Goal: Find contact information: Obtain details needed to contact an individual or organization

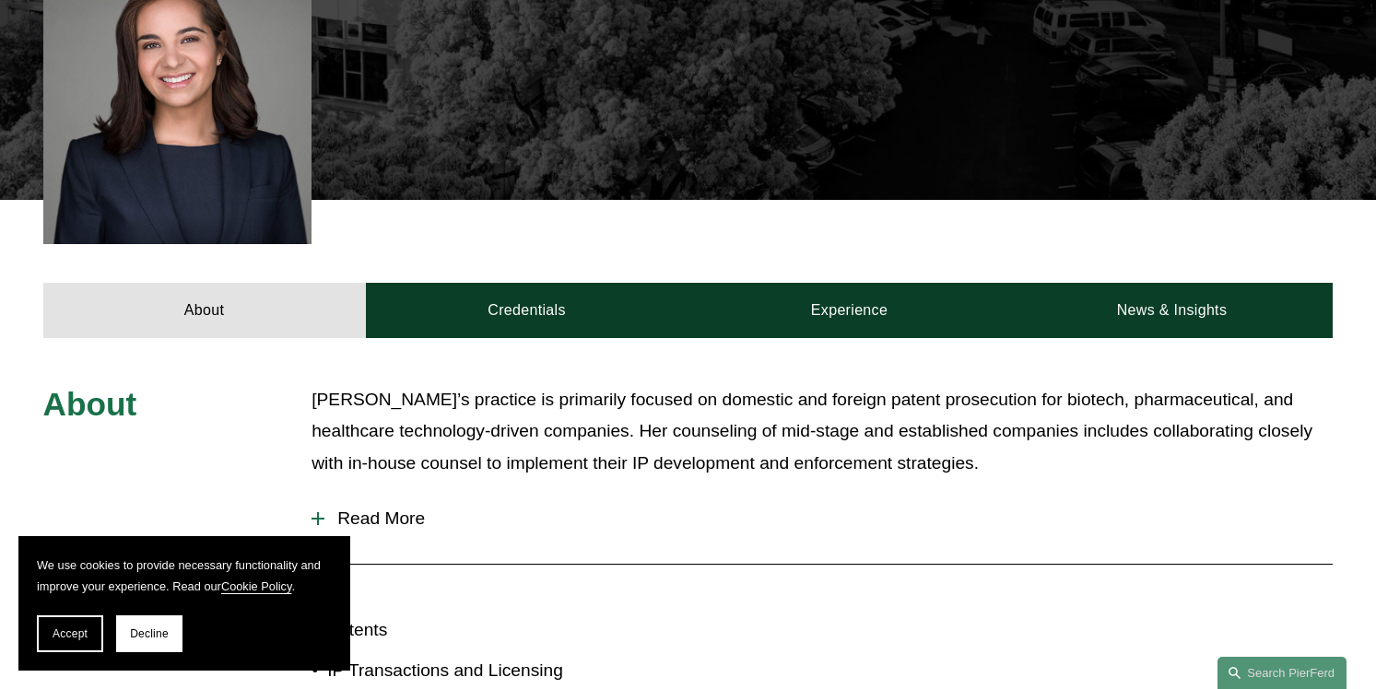
scroll to position [638, 0]
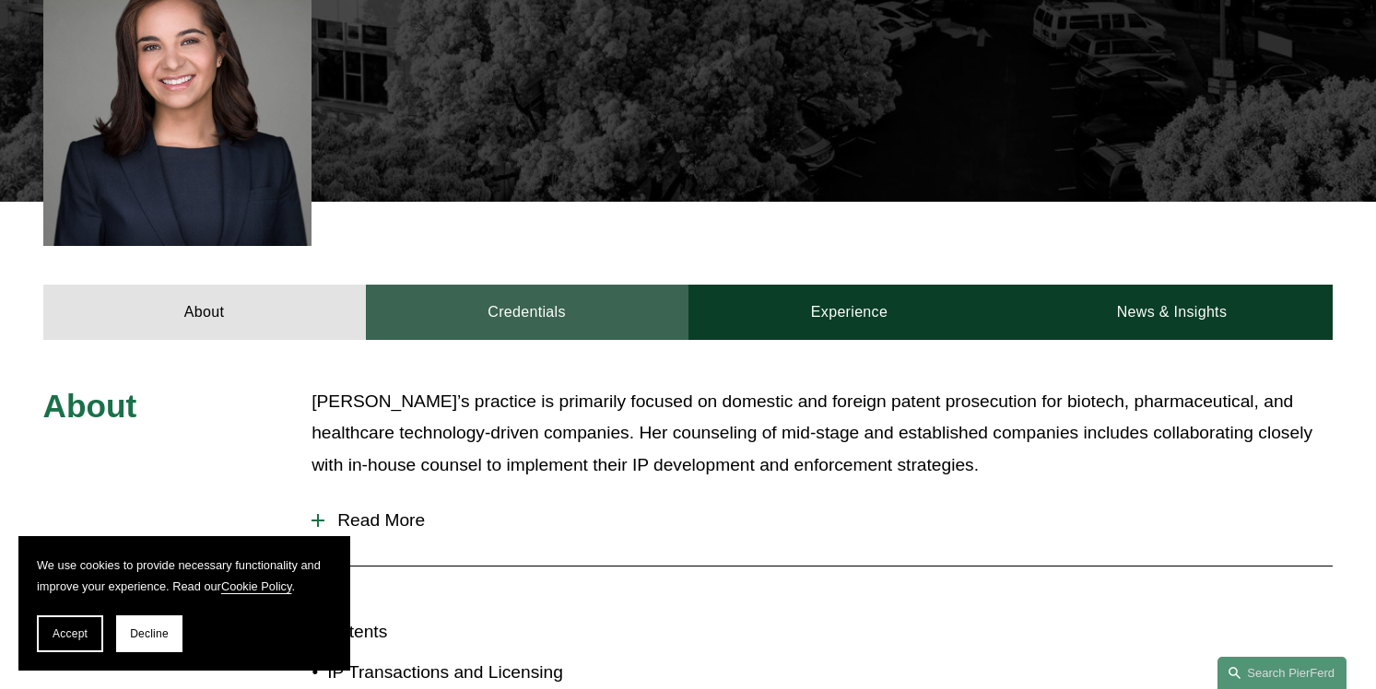
click at [504, 288] on link "Credentials" at bounding box center [527, 312] width 323 height 55
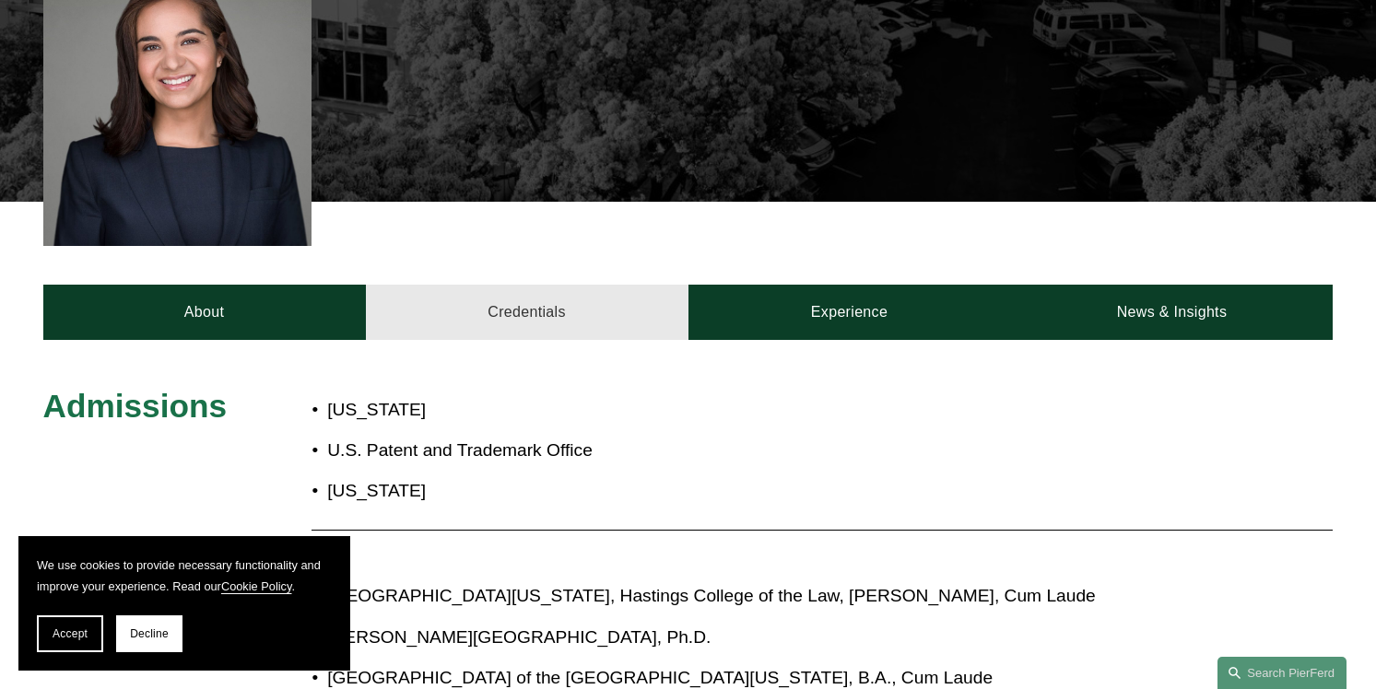
scroll to position [679, 0]
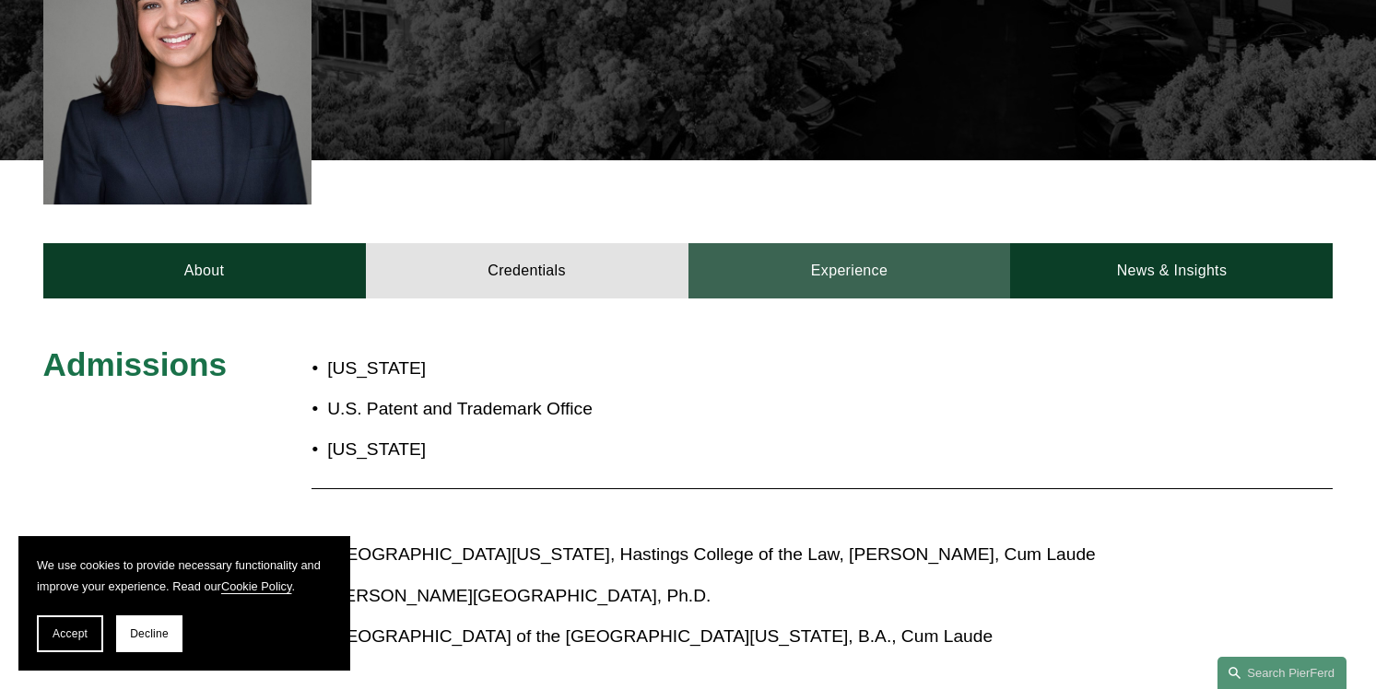
click at [855, 248] on link "Experience" at bounding box center [849, 270] width 323 height 55
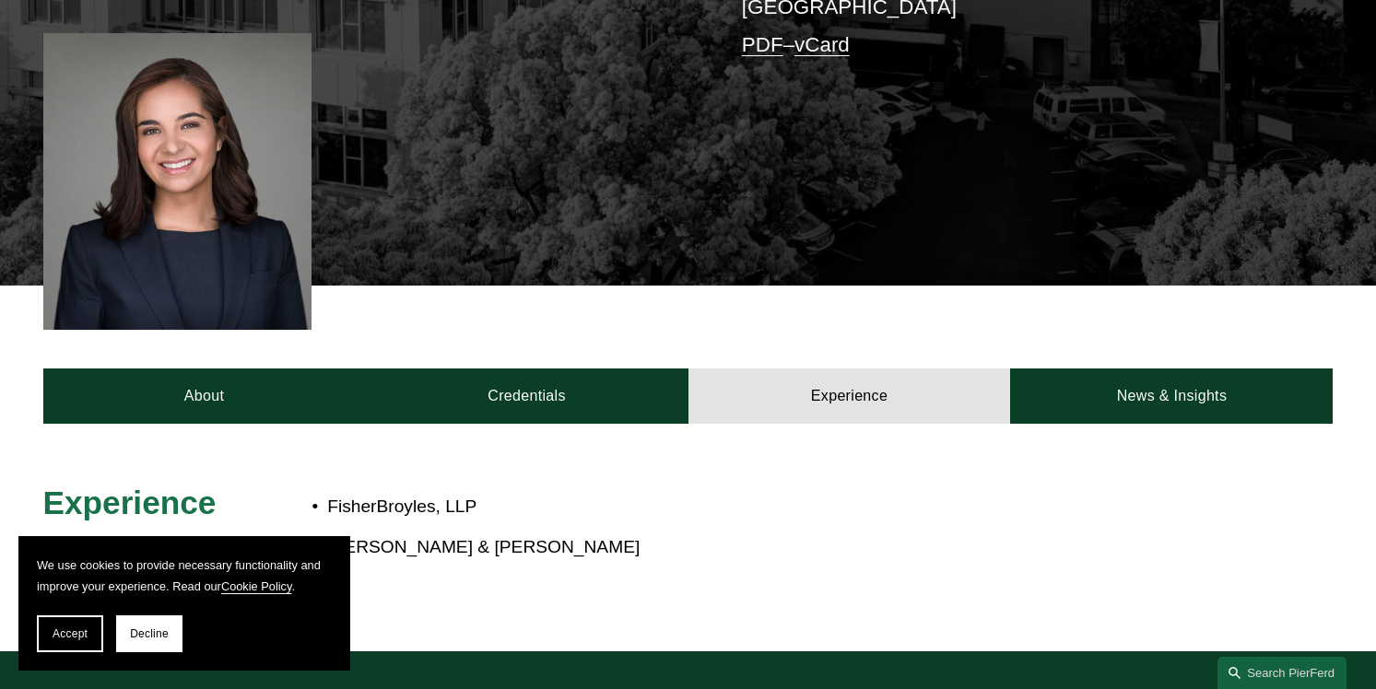
scroll to position [552, 0]
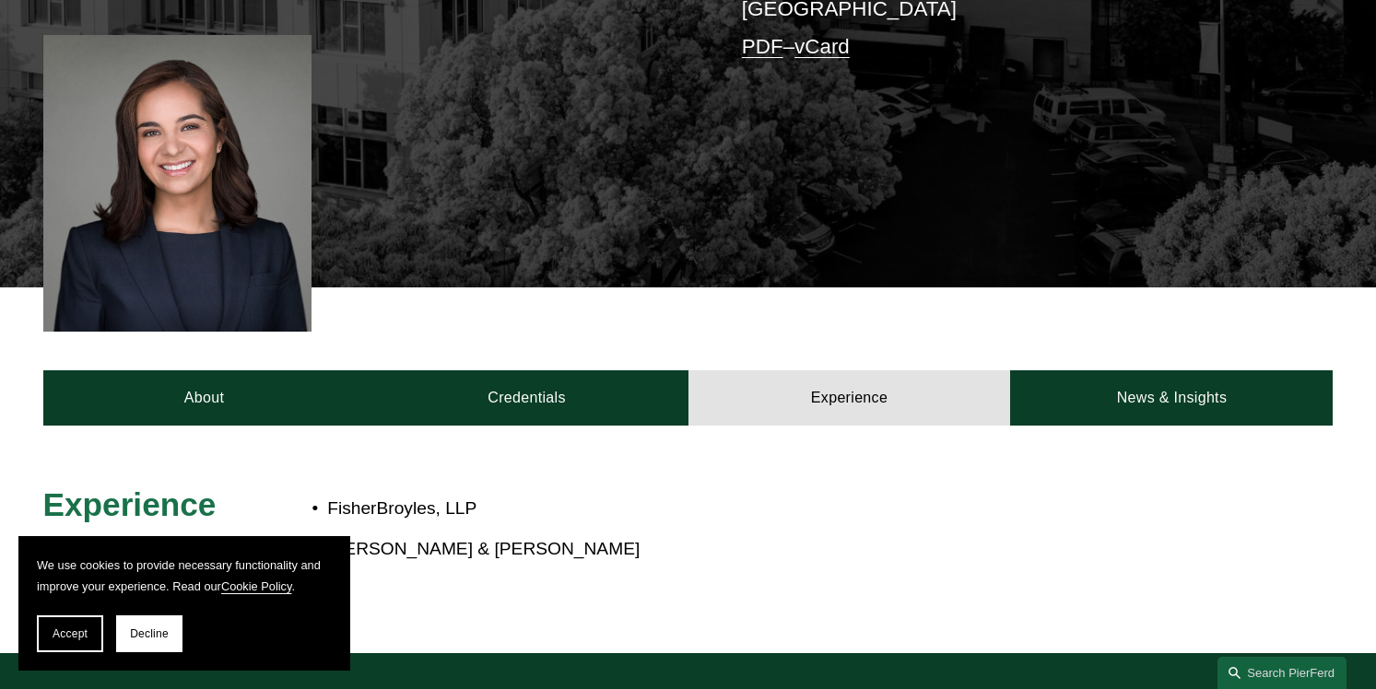
click at [218, 426] on div at bounding box center [688, 540] width 1376 height 228
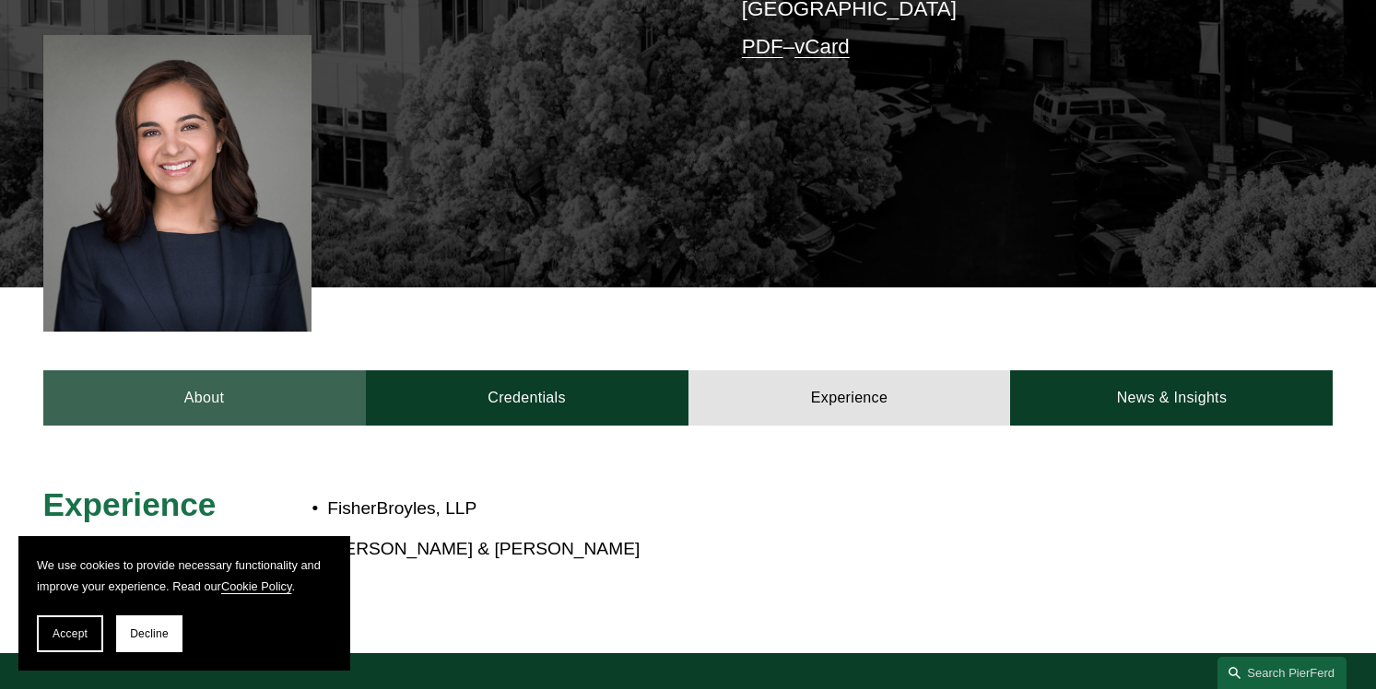
click at [220, 382] on link "About" at bounding box center [204, 398] width 323 height 55
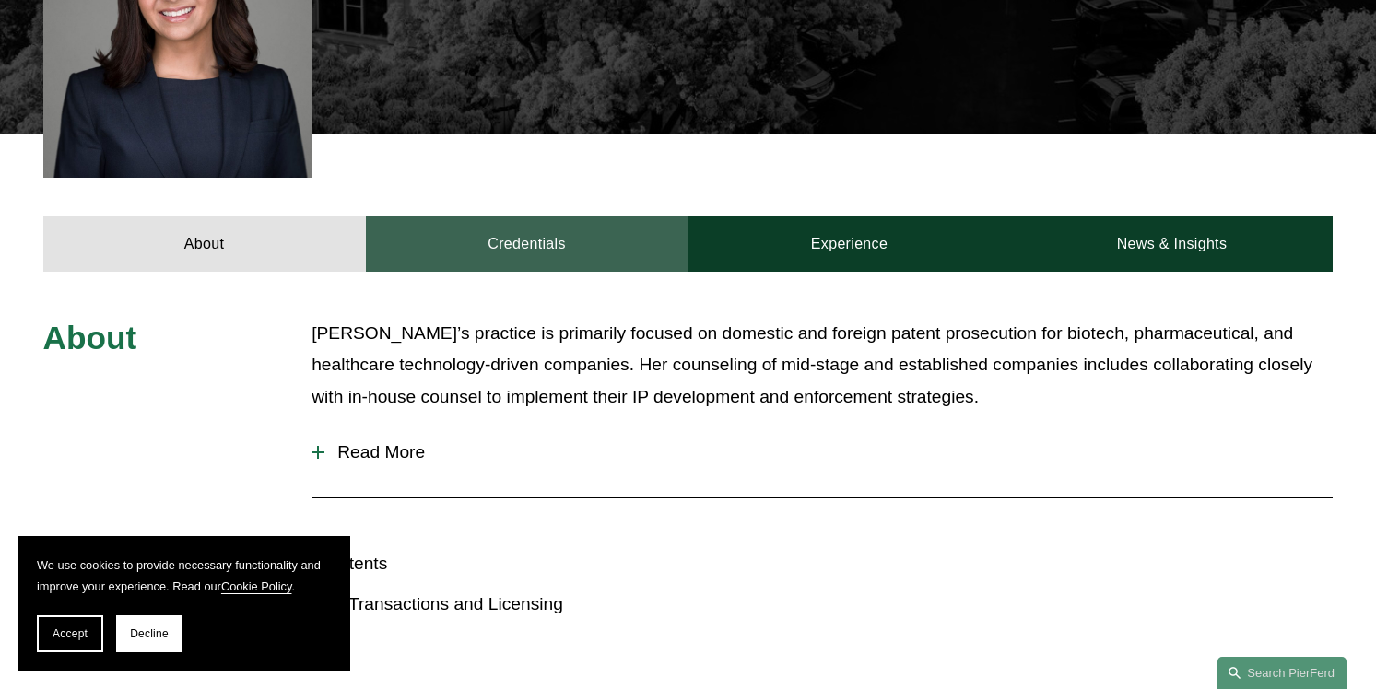
scroll to position [724, 0]
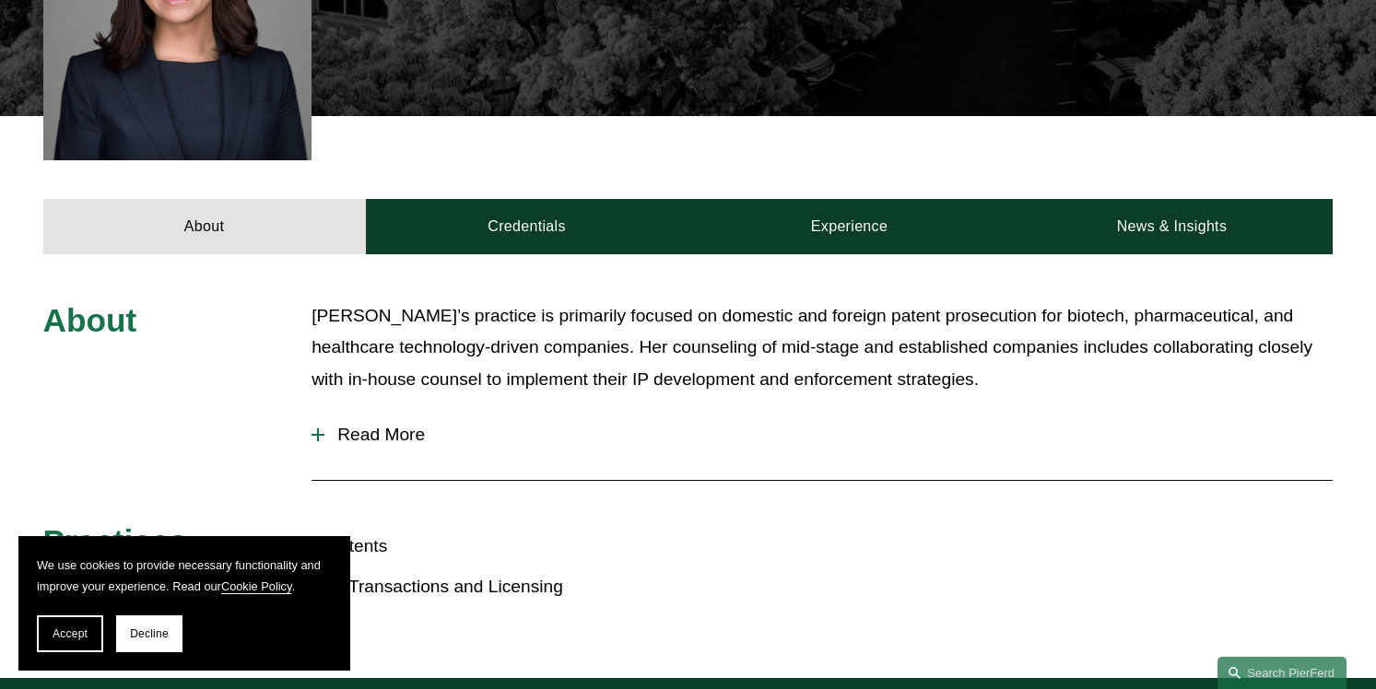
click at [398, 425] on span "Read More" at bounding box center [828, 435] width 1008 height 20
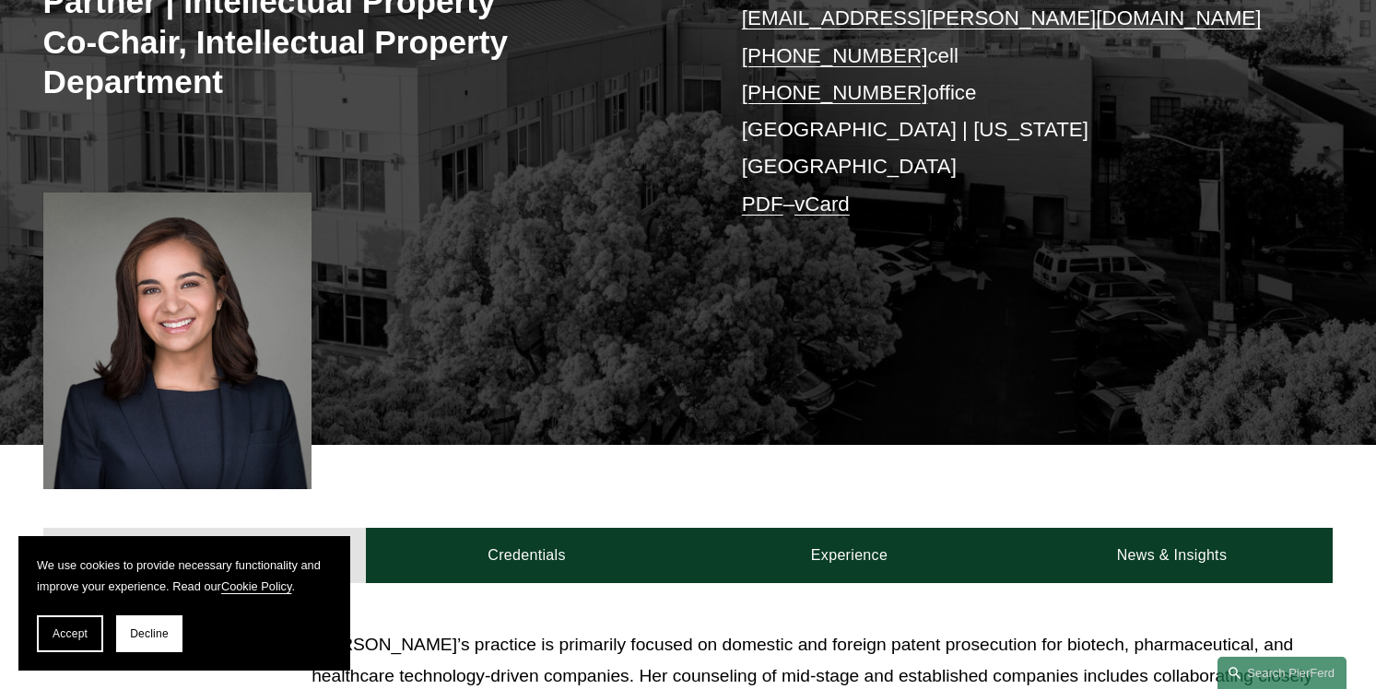
scroll to position [200, 0]
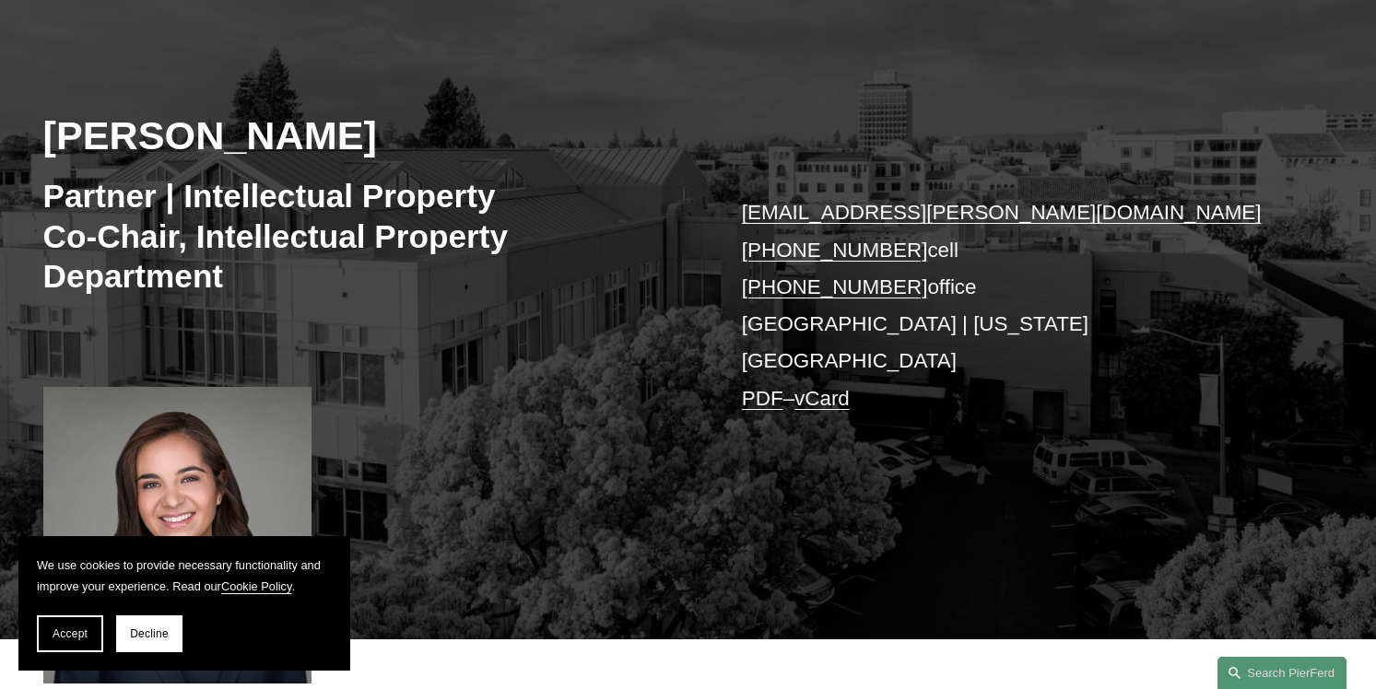
click at [909, 254] on p "[EMAIL_ADDRESS][PERSON_NAME][DOMAIN_NAME] [PHONE_NUMBER] cell [PHONE_NUMBER] of…" at bounding box center [1010, 305] width 537 height 223
copy p "[PHONE_NUMBER] cell"
click at [103, 132] on h2 "[PERSON_NAME]" at bounding box center [365, 136] width 645 height 48
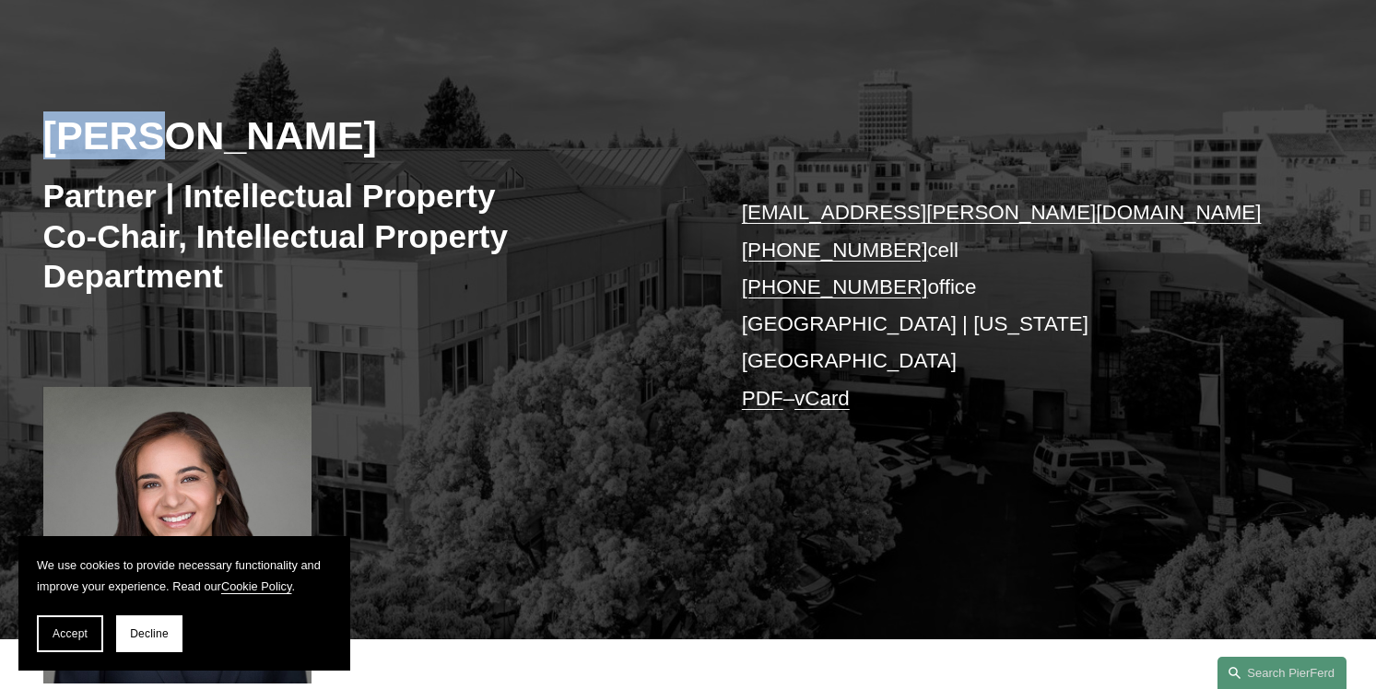
click at [103, 132] on h2 "[PERSON_NAME]" at bounding box center [365, 136] width 645 height 48
copy h2 "Naira"
